Goal: Task Accomplishment & Management: Manage account settings

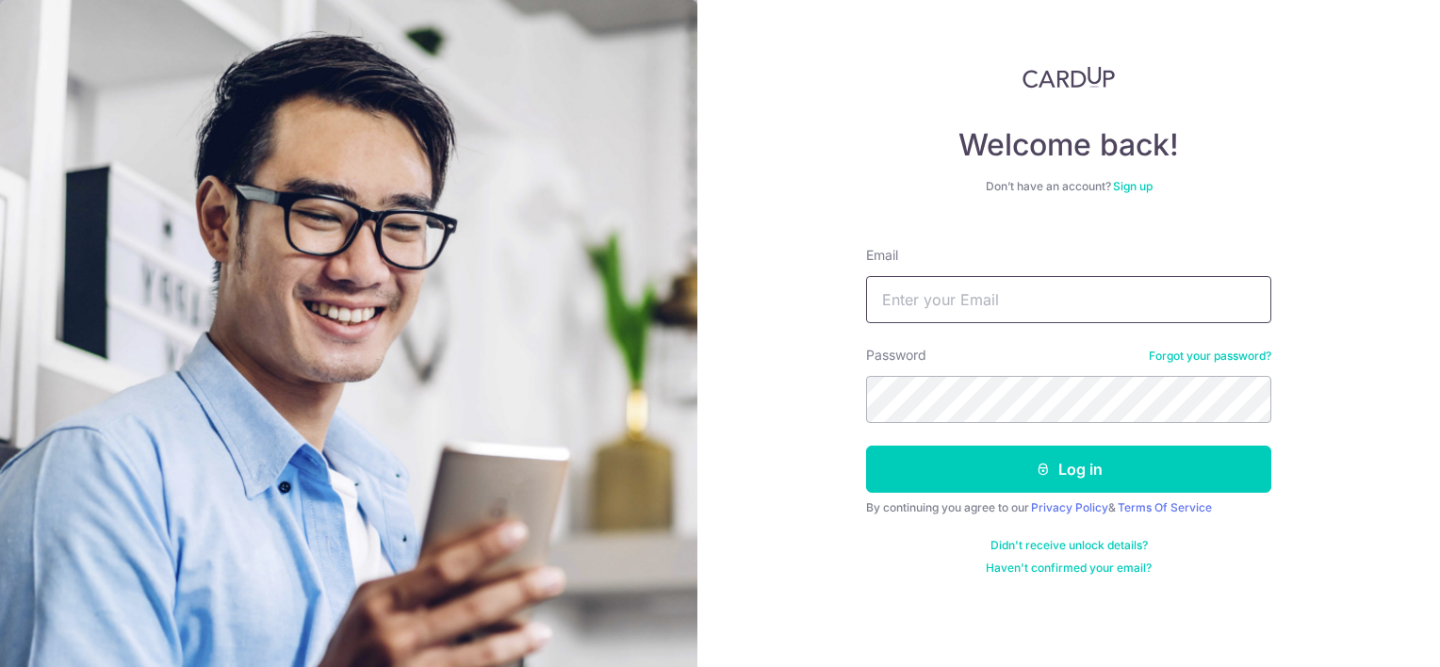
click at [951, 306] on input "Email" at bounding box center [1068, 299] width 405 height 47
type input "[EMAIL_ADDRESS][DOMAIN_NAME]"
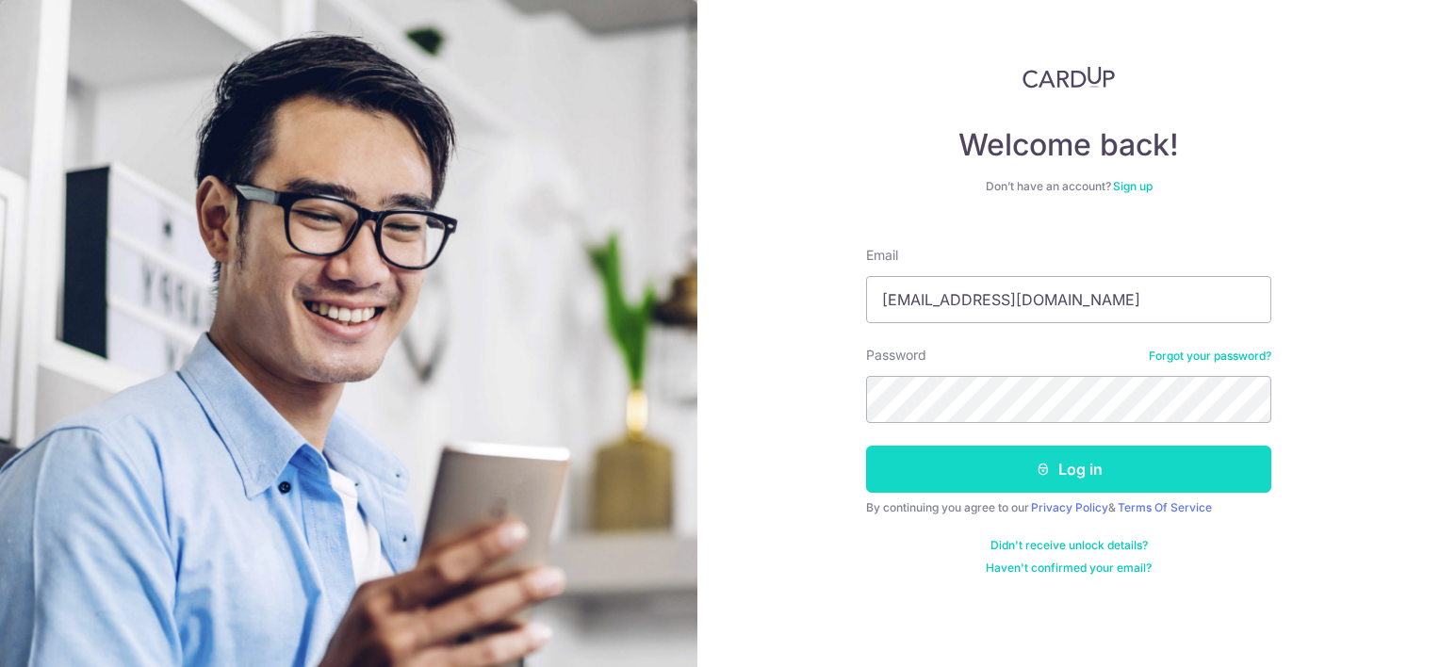
click at [1003, 474] on button "Log in" at bounding box center [1068, 469] width 405 height 47
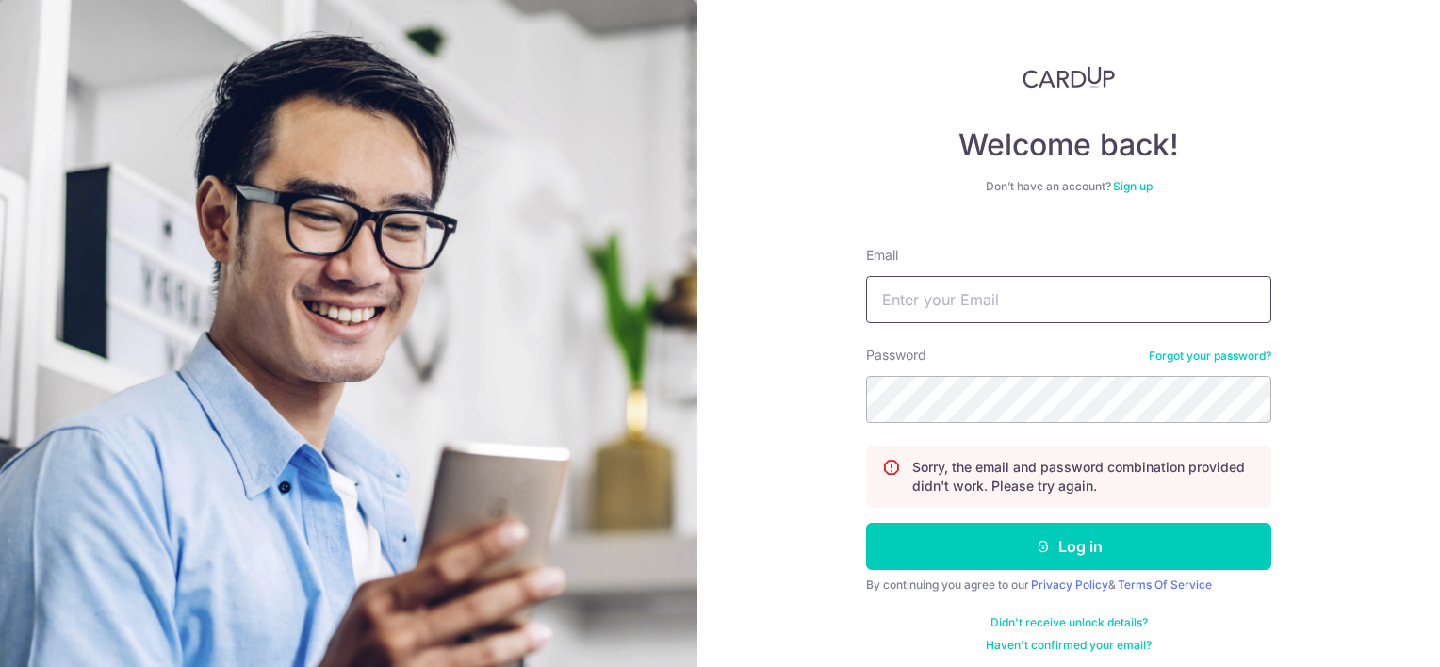
click at [988, 309] on input "Email" at bounding box center [1068, 299] width 405 height 47
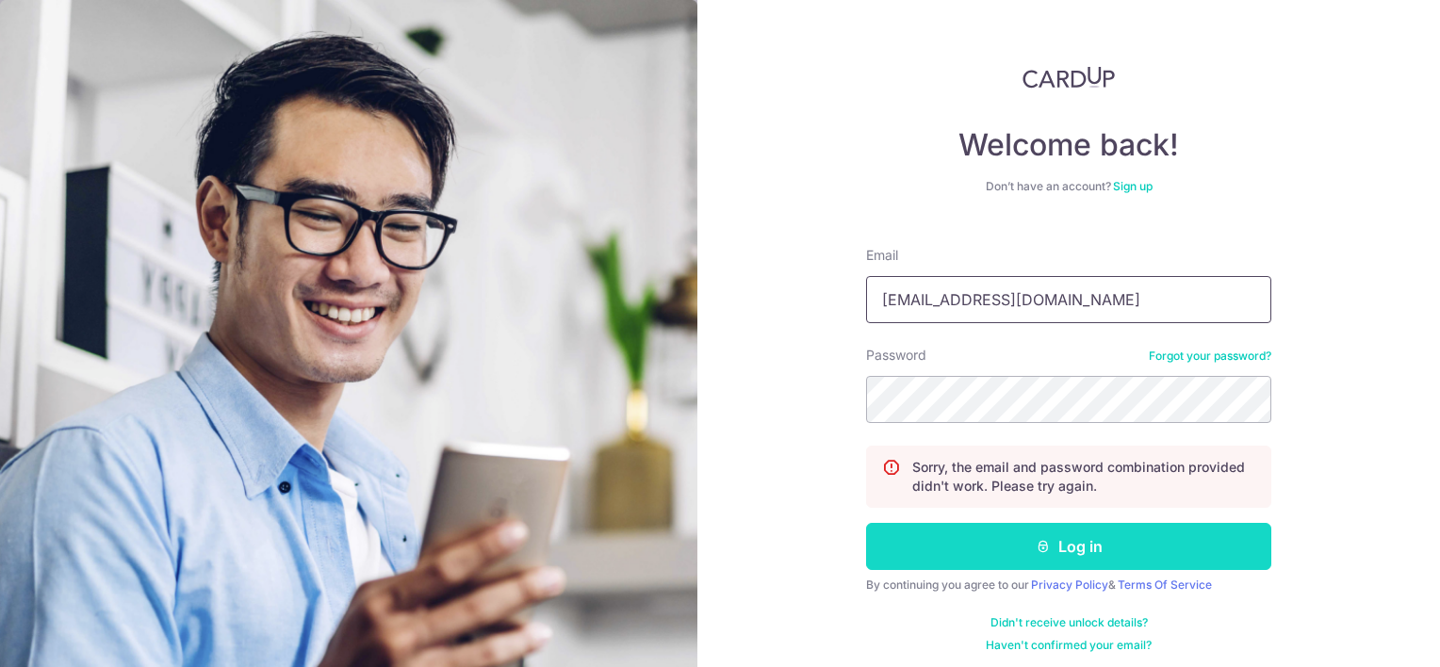
type input "[EMAIL_ADDRESS][DOMAIN_NAME]"
click at [1036, 546] on icon "submit" at bounding box center [1043, 546] width 15 height 15
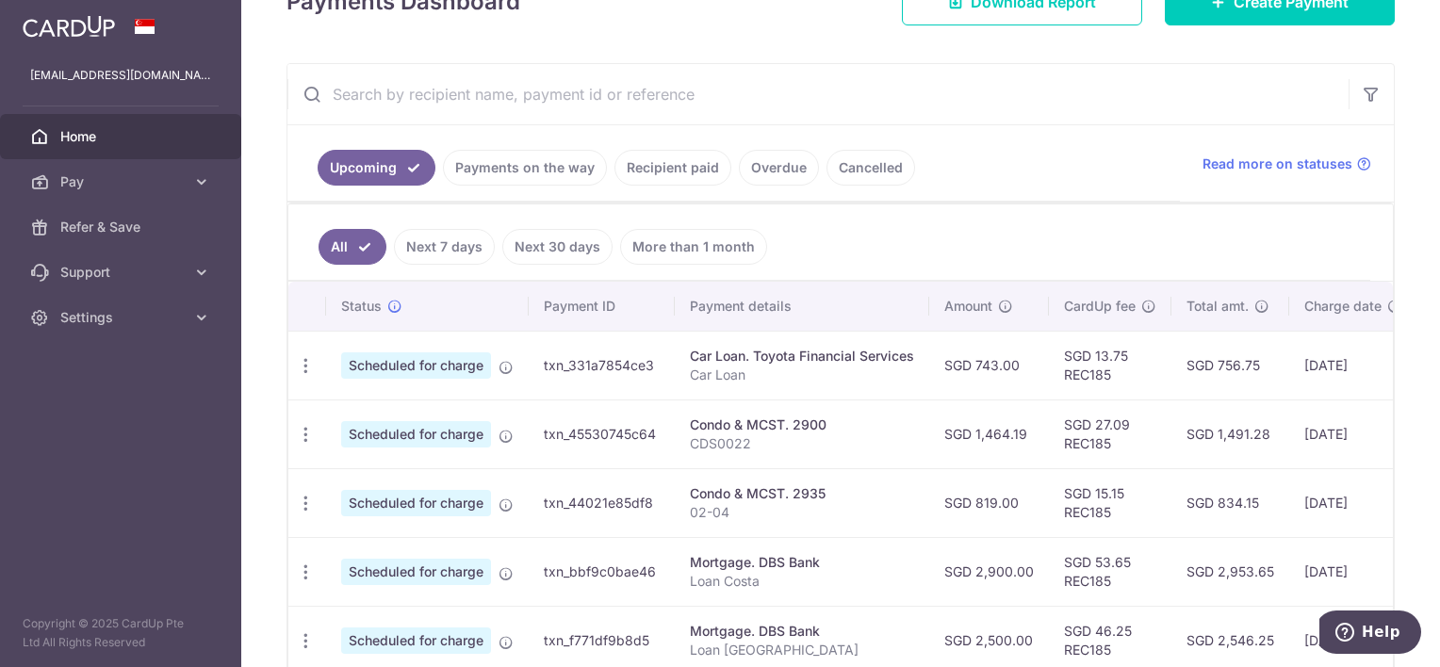
scroll to position [304, 0]
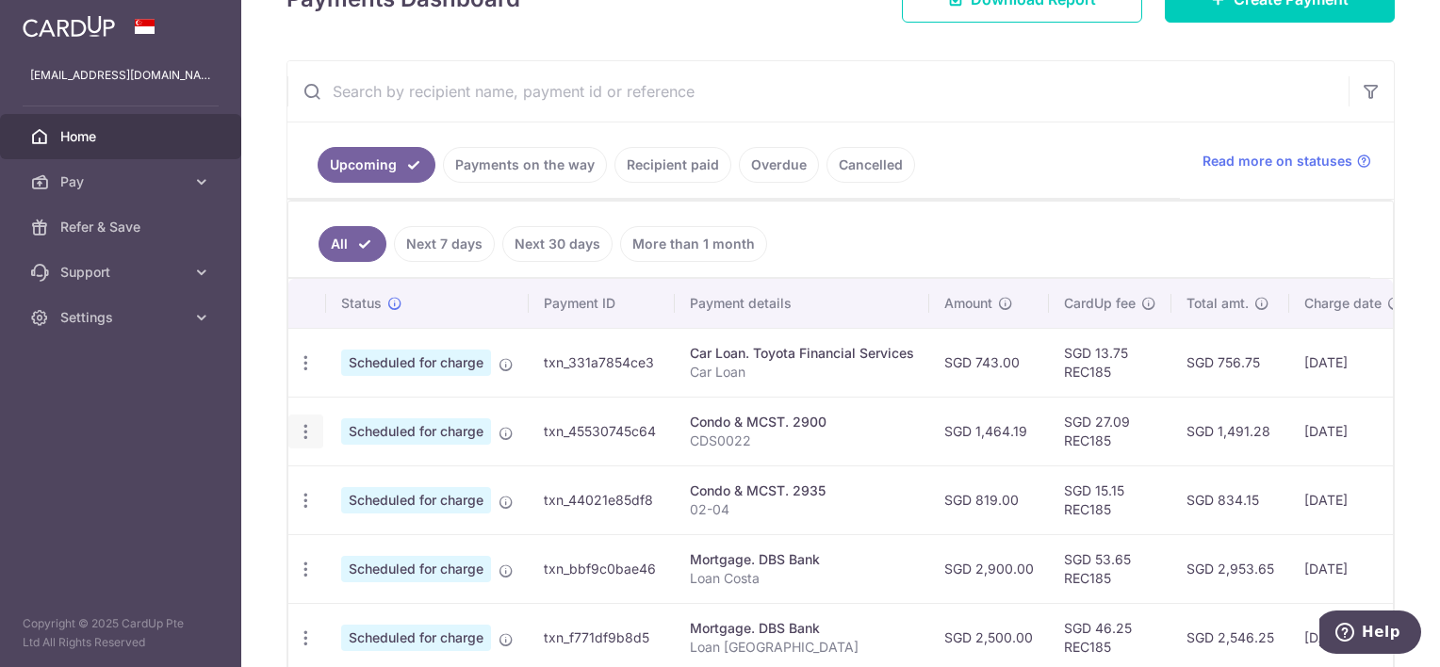
click at [304, 426] on icon "button" at bounding box center [306, 432] width 20 height 20
click at [388, 478] on span "Update payment" at bounding box center [406, 483] width 128 height 23
radio input "true"
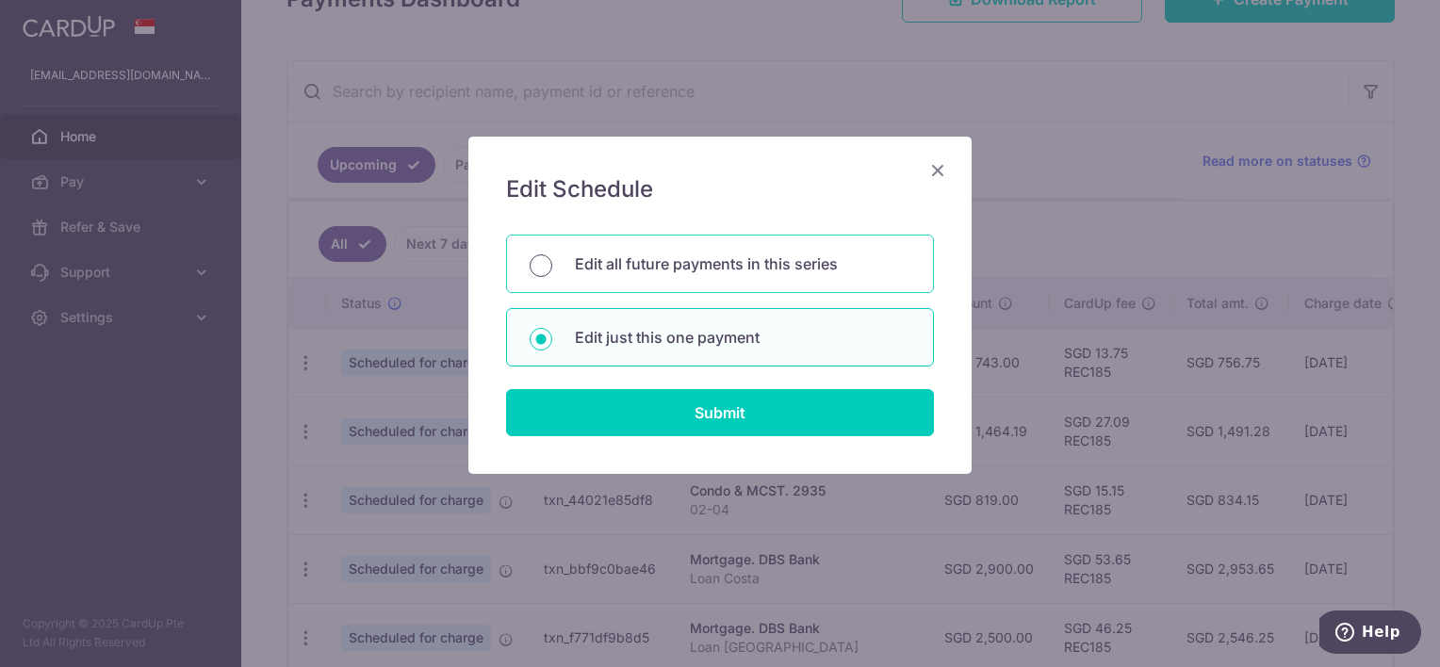
click at [531, 264] on input "Edit all future payments in this series" at bounding box center [541, 266] width 23 height 23
radio input "true"
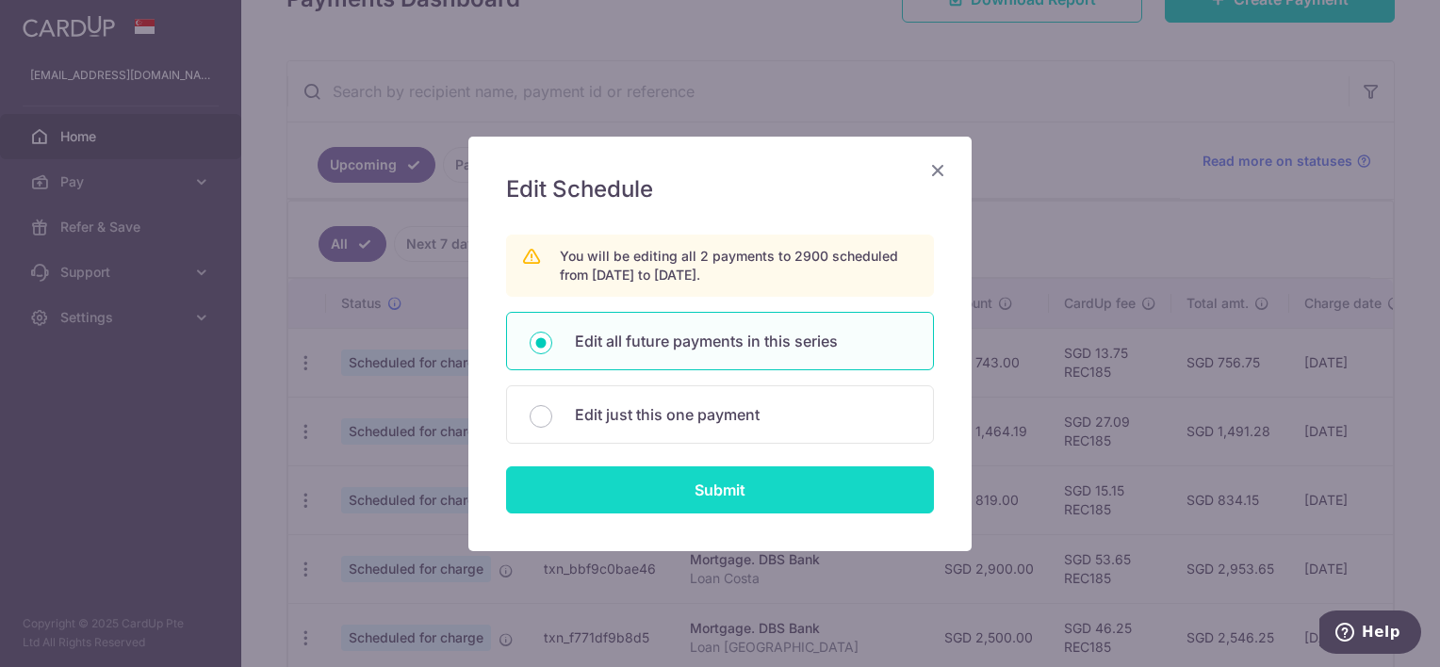
click at [694, 492] on input "Submit" at bounding box center [720, 490] width 428 height 47
radio input "true"
type input "1,464.19"
type input "CDS0022"
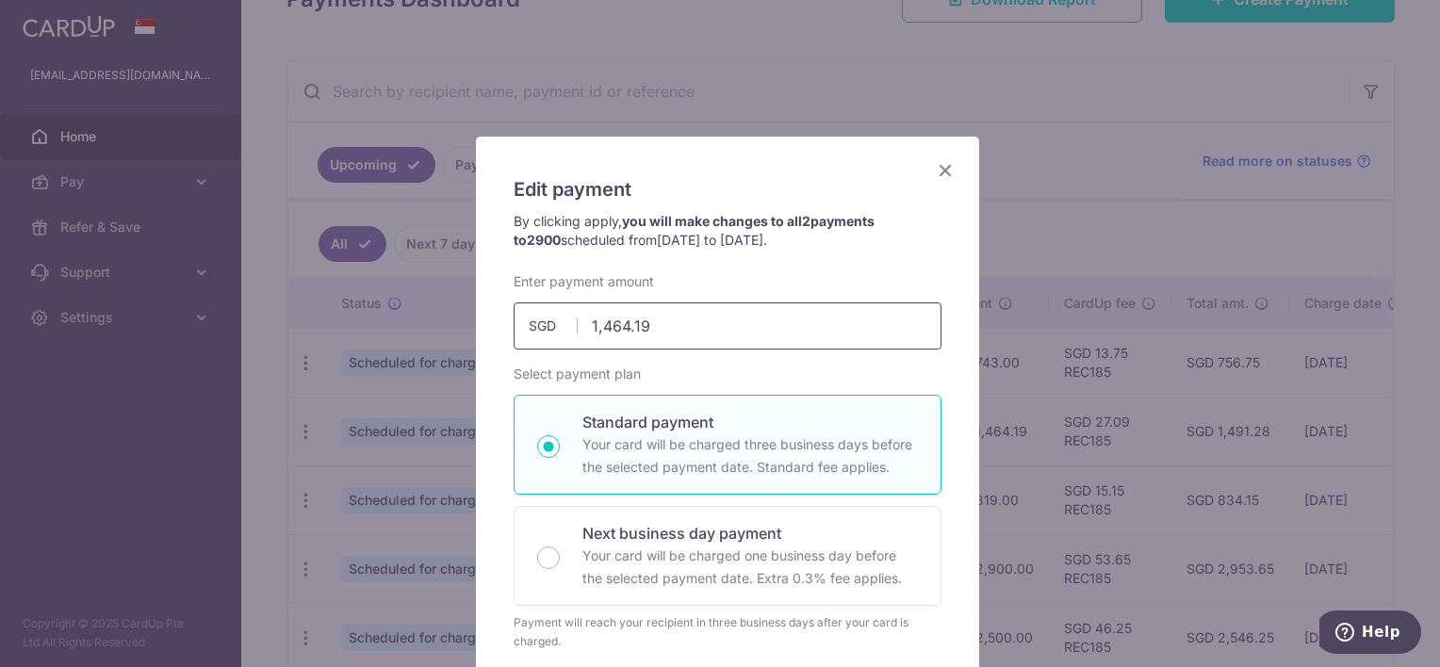
click at [675, 325] on input "1,464.19" at bounding box center [728, 326] width 428 height 47
type input "1,464.96"
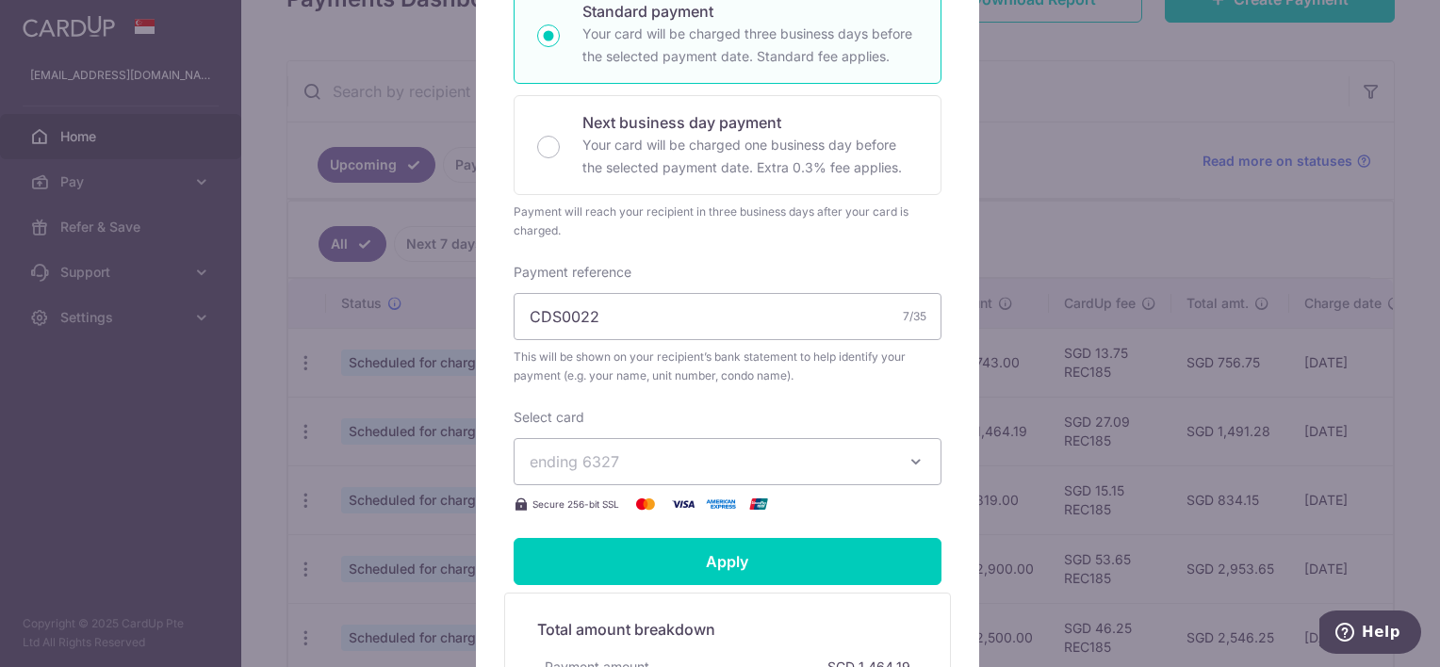
scroll to position [441, 0]
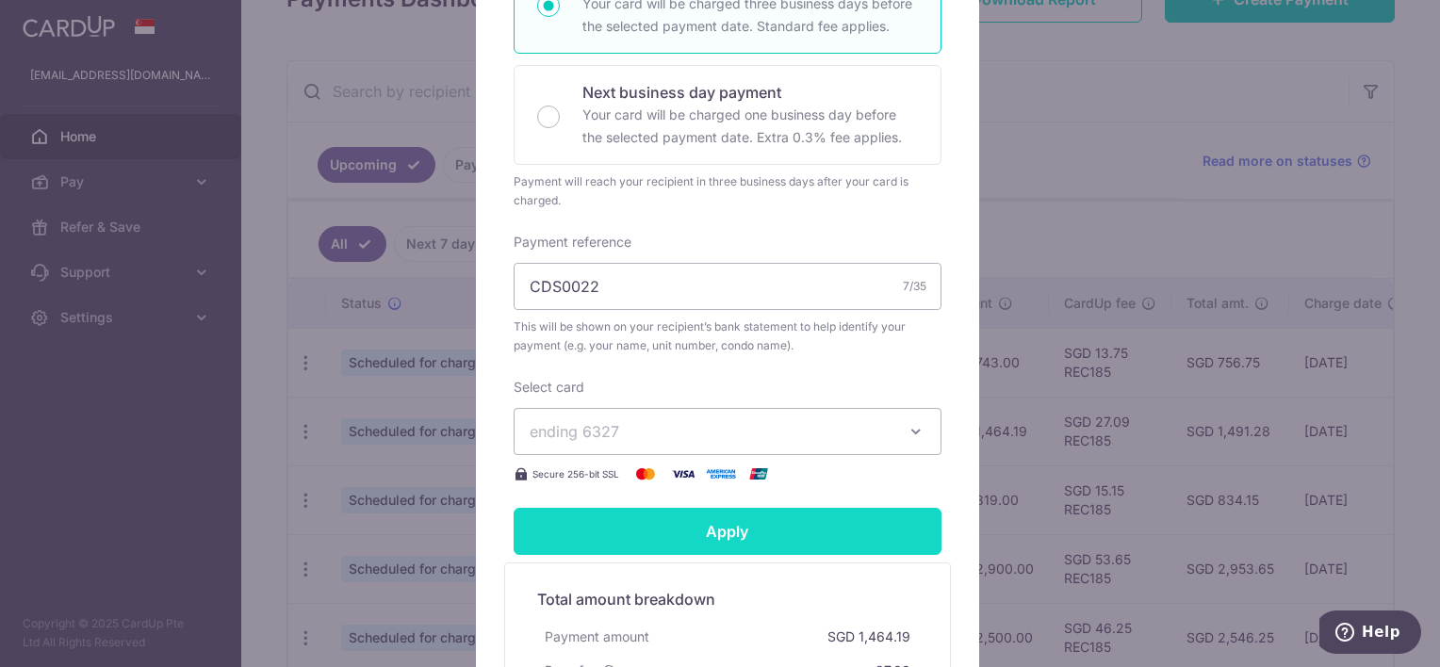
click at [675, 540] on input "Apply" at bounding box center [728, 531] width 428 height 47
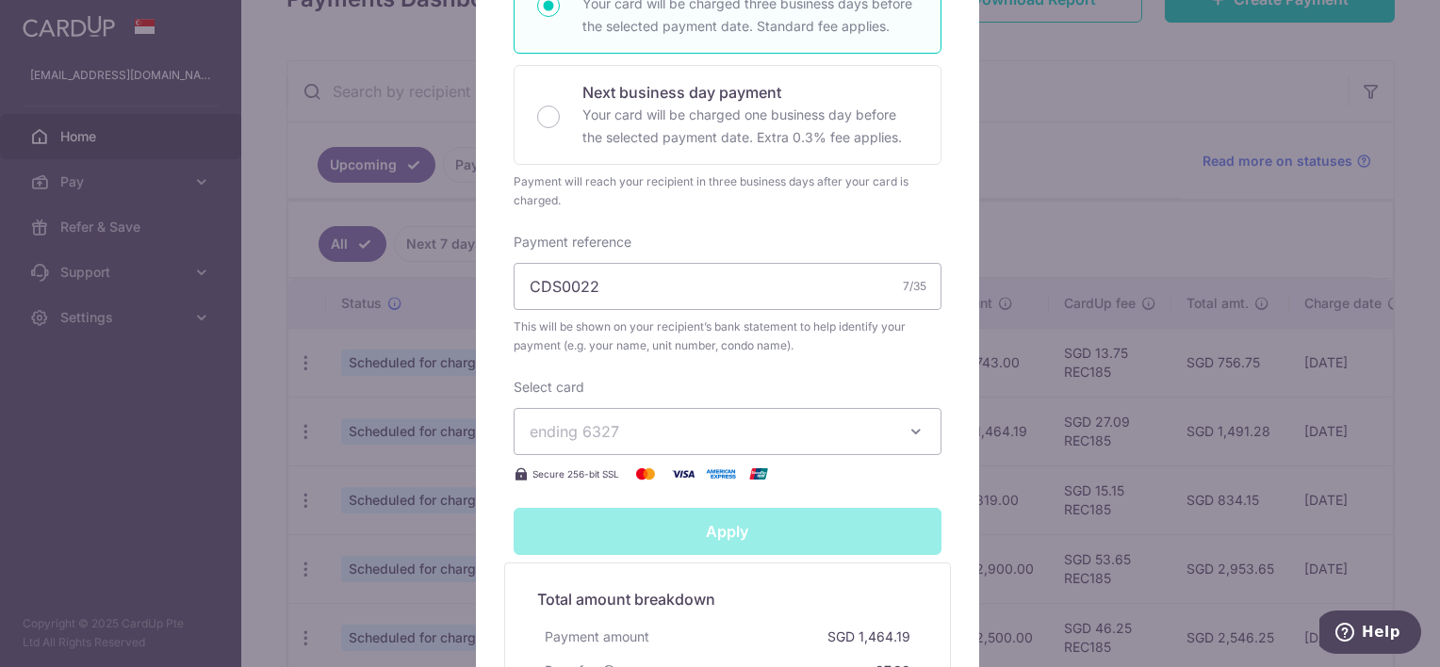
type input "Successfully Applied"
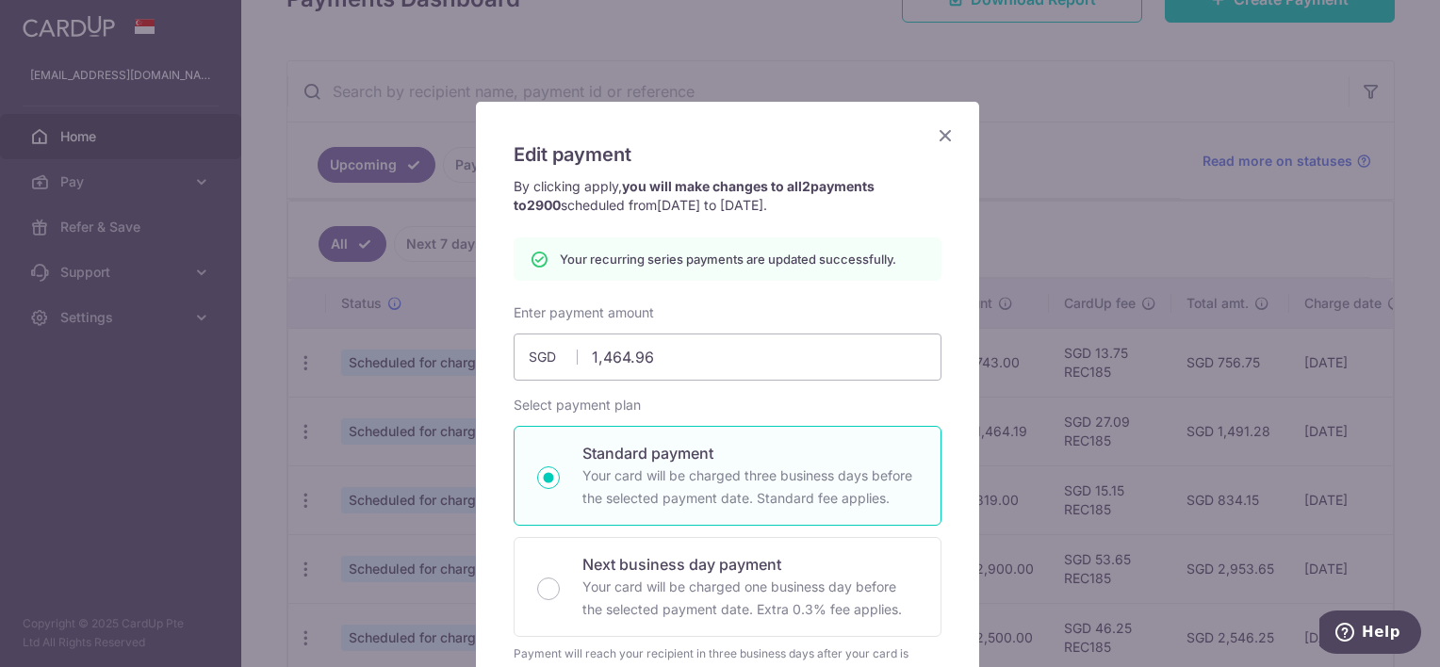
scroll to position [8, 0]
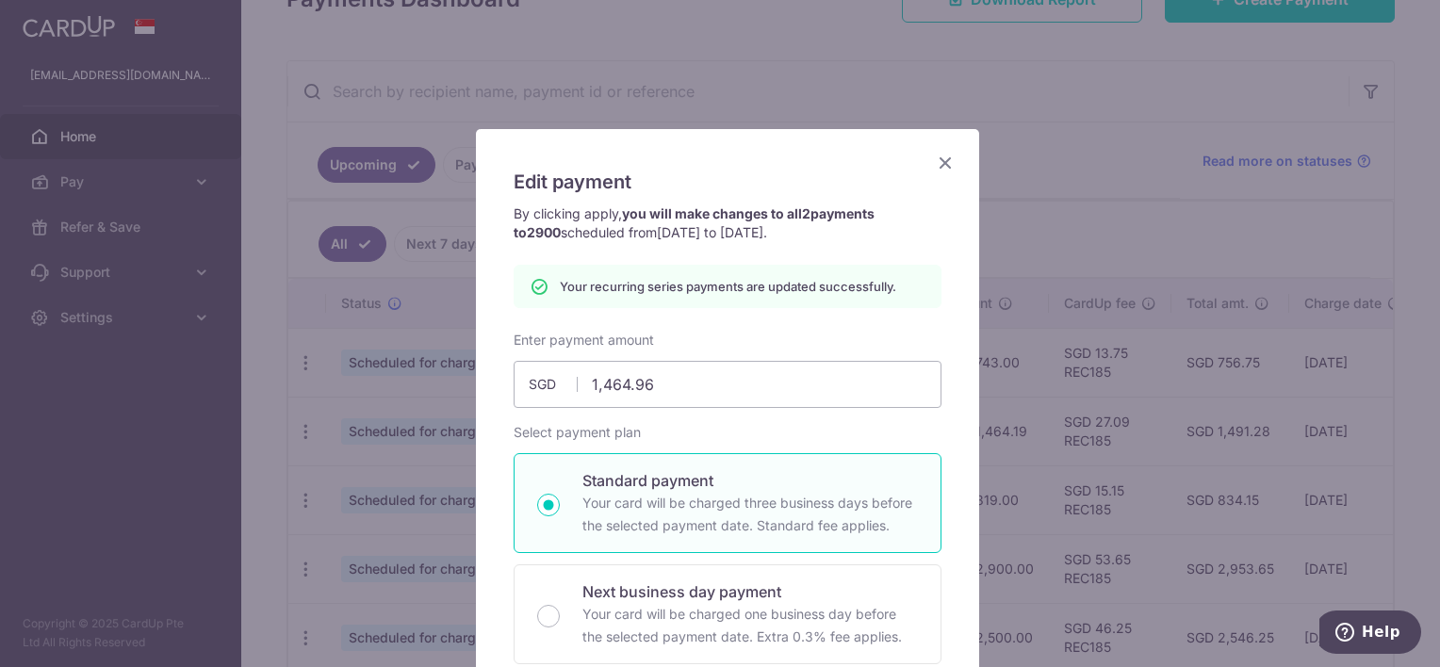
click at [941, 159] on icon "Close" at bounding box center [945, 163] width 23 height 24
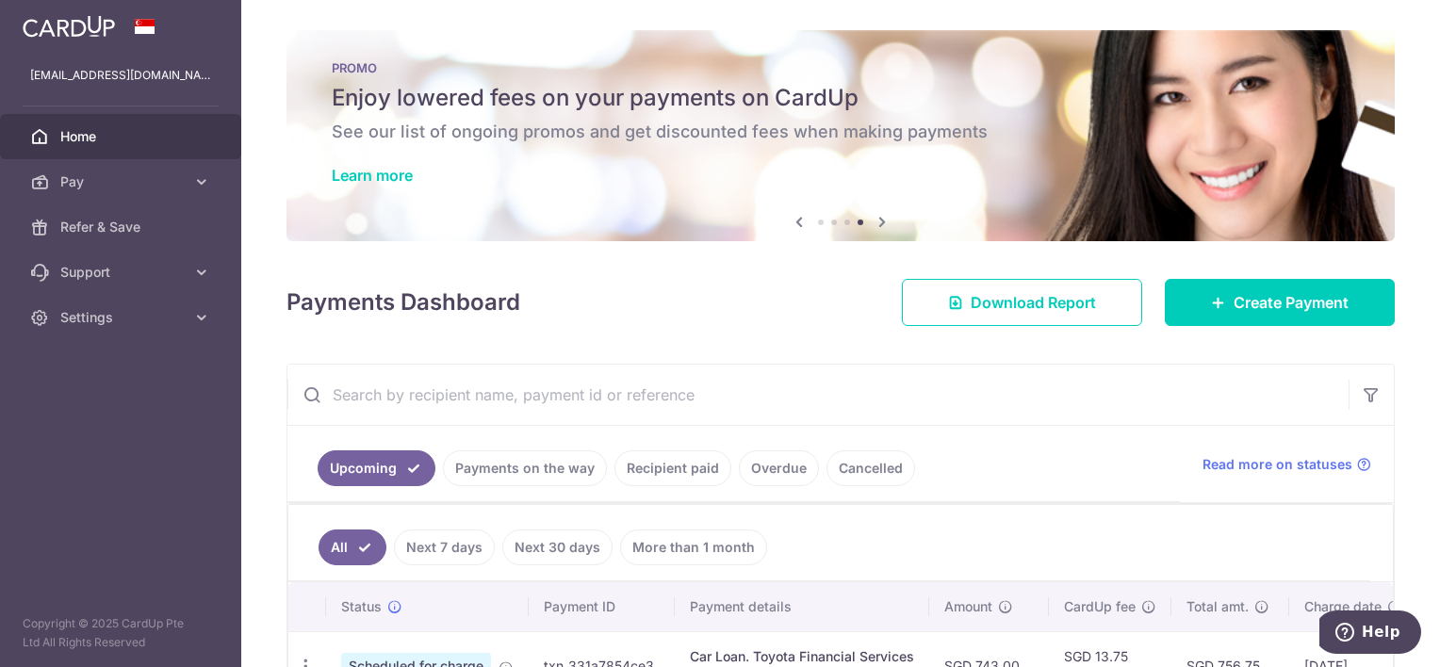
click at [72, 140] on span "Home" at bounding box center [122, 136] width 124 height 19
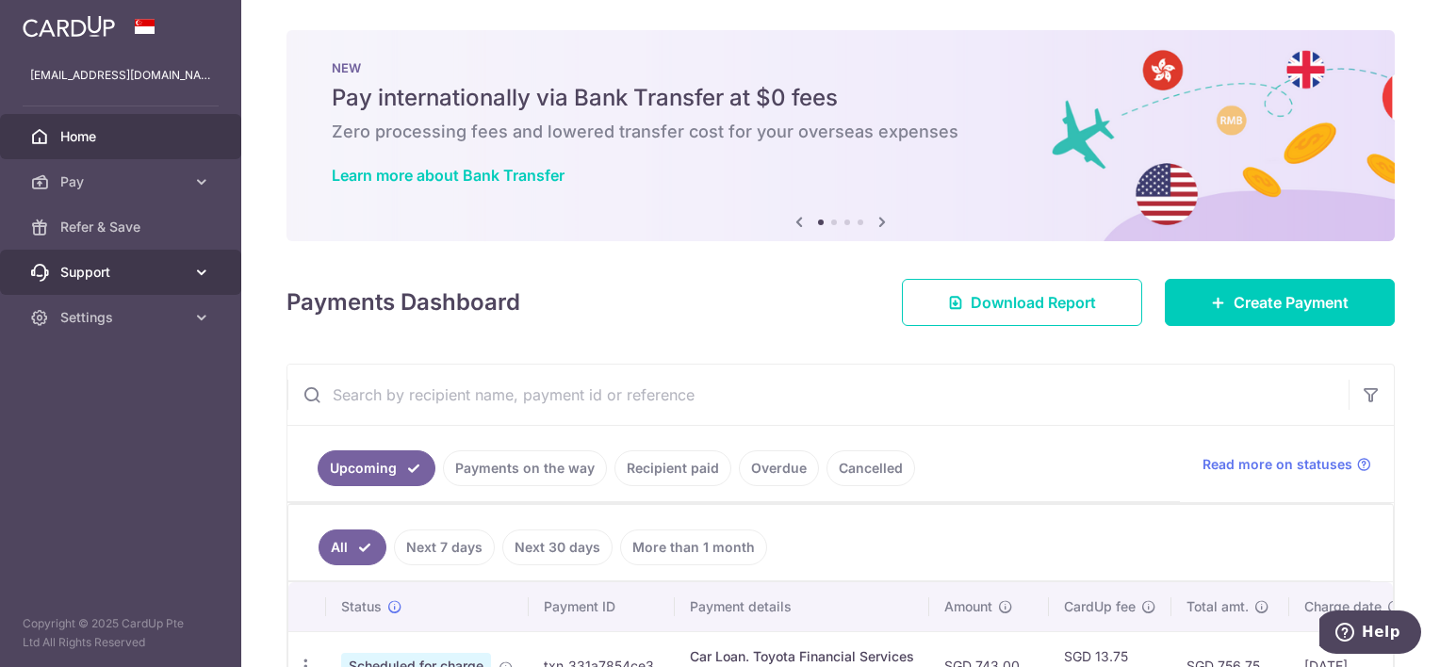
click at [200, 271] on icon at bounding box center [201, 272] width 19 height 19
